Goal: Check status: Check status

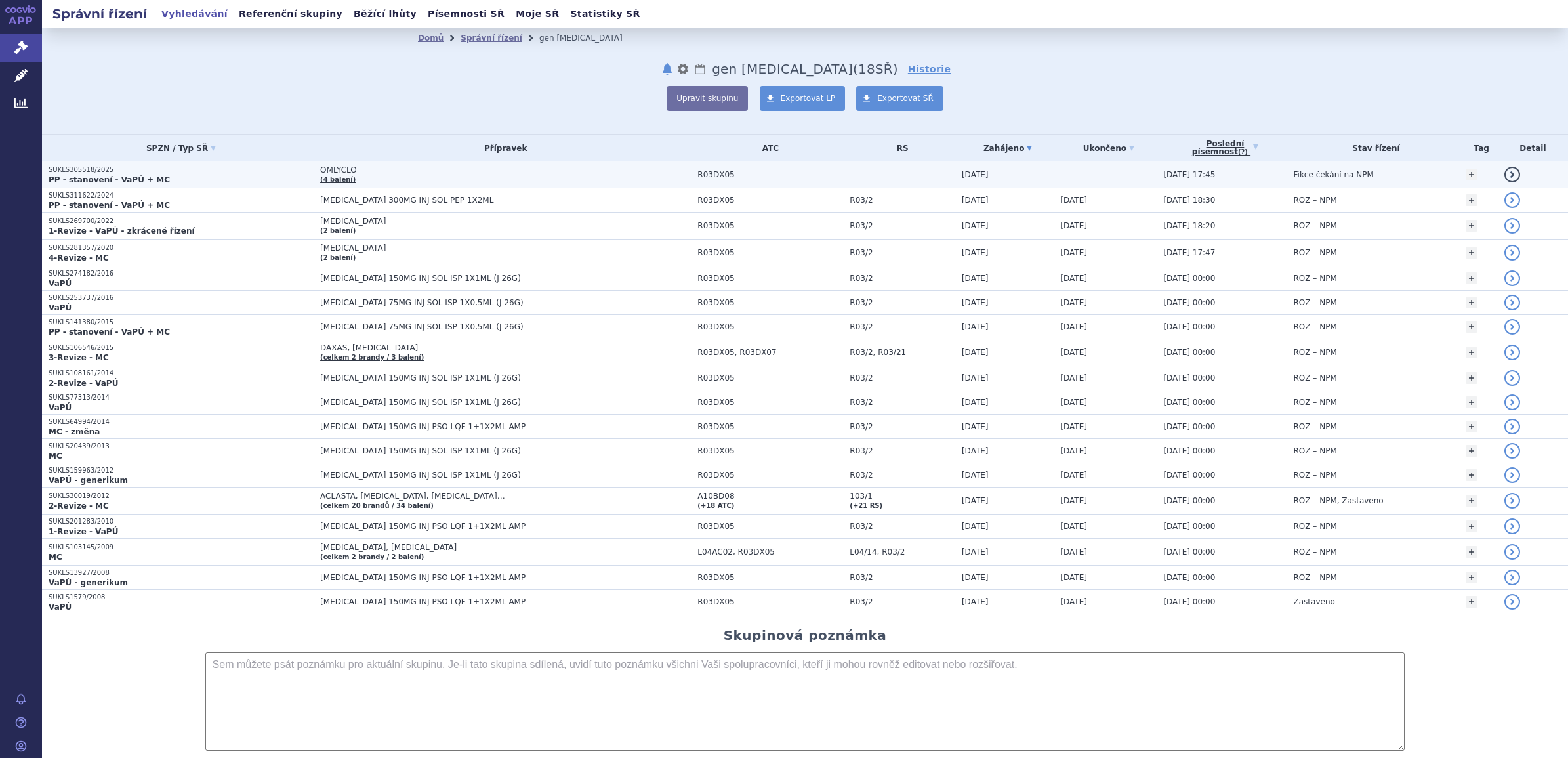
click at [79, 172] on p "SUKLS305518/2025" at bounding box center [181, 170] width 265 height 9
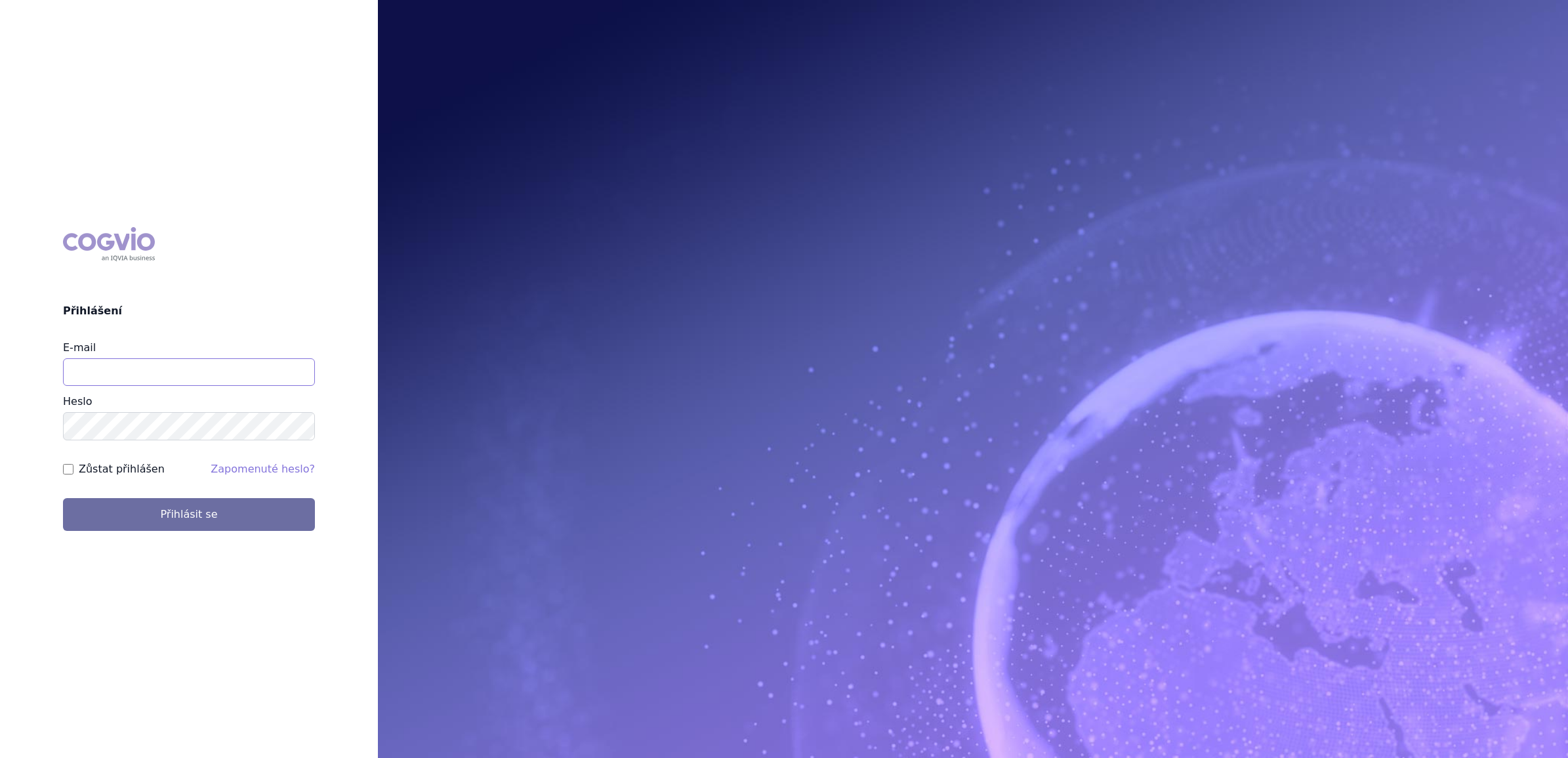
drag, startPoint x: 166, startPoint y: 363, endPoint x: 170, endPoint y: 379, distance: 16.5
click at [166, 363] on input "E-mail" at bounding box center [189, 372] width 252 height 28
type input "[PERSON_NAME][EMAIL_ADDRESS][PERSON_NAME][DOMAIN_NAME]"
click at [128, 470] on label "Zůstat přihlášen" at bounding box center [121, 469] width 86 height 16
click at [73, 470] on input "Zůstat přihlášen" at bounding box center [68, 469] width 11 height 11
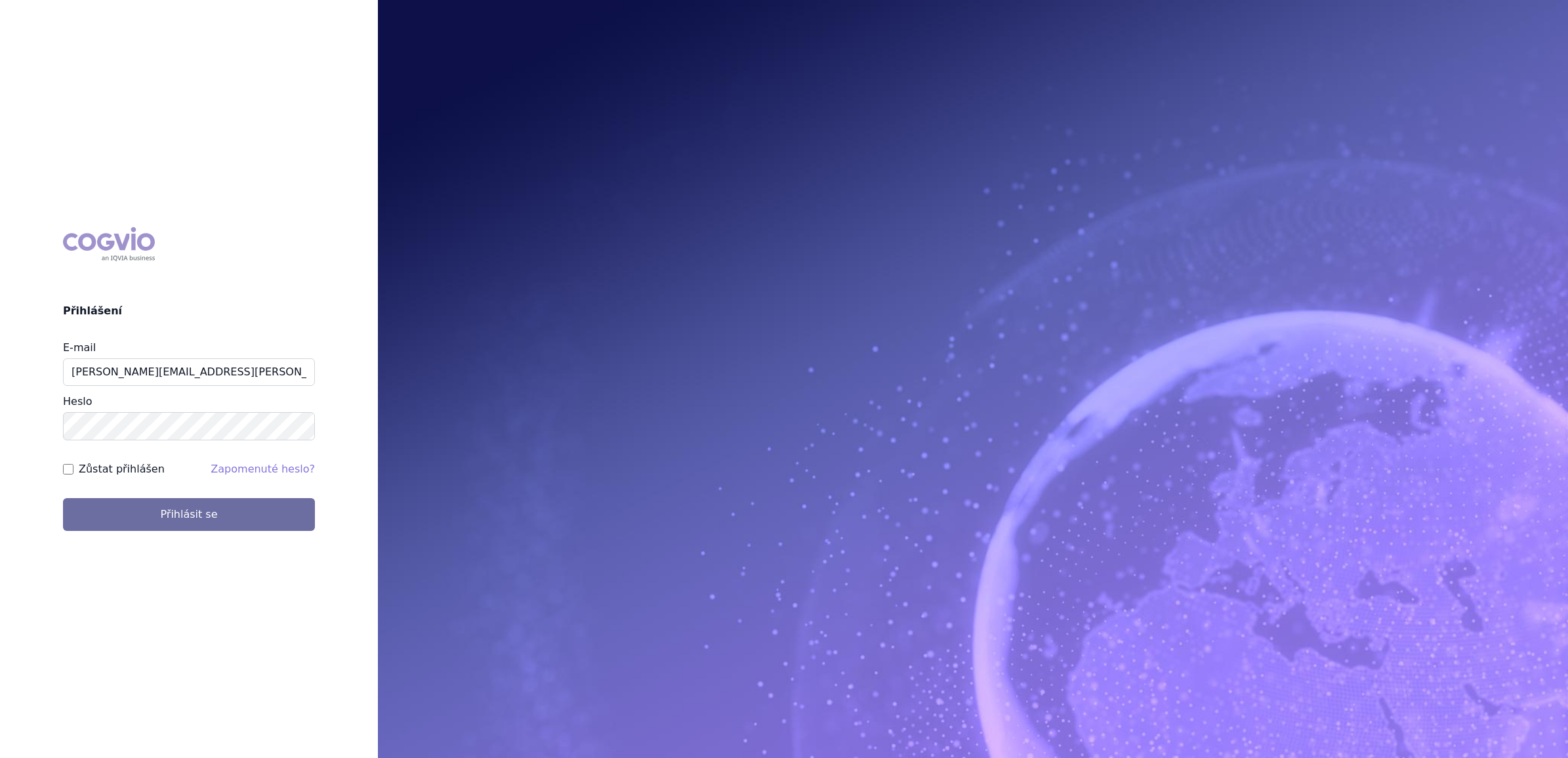
checkbox input "true"
click at [129, 520] on button "Přihlásit se" at bounding box center [189, 514] width 252 height 33
